Goal: Find contact information: Find contact information

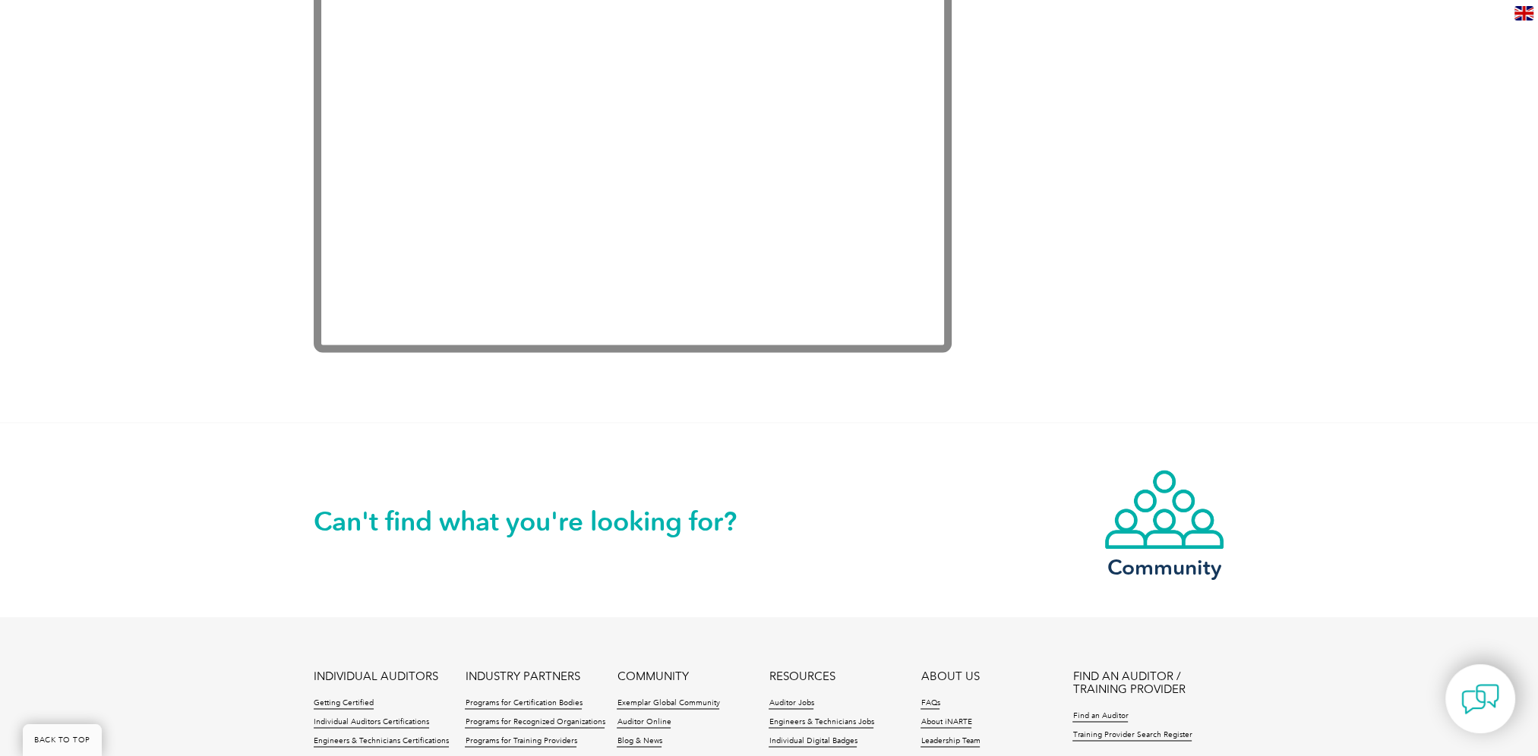
scroll to position [3158, 0]
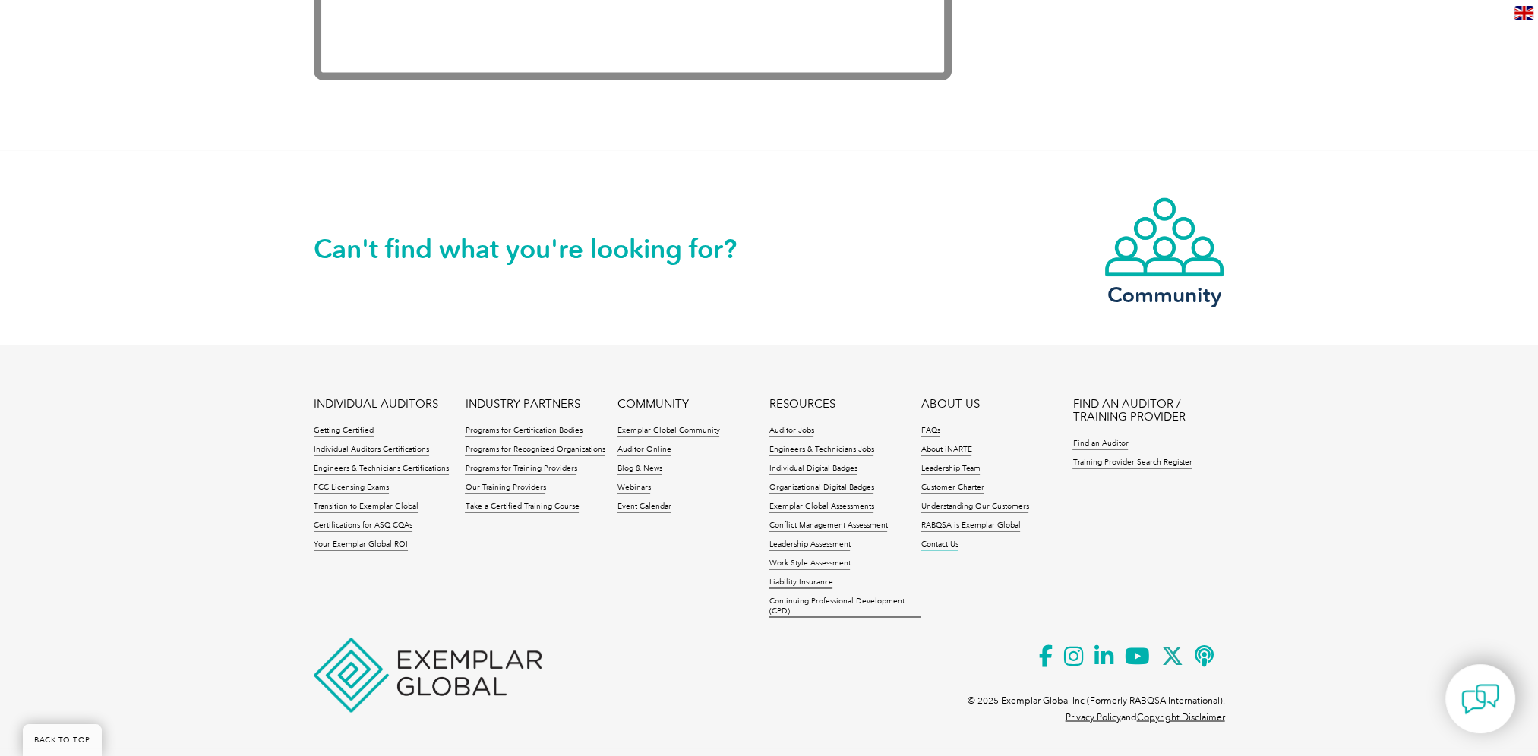
click at [948, 544] on link "Contact Us" at bounding box center [938, 545] width 37 height 11
